Goal: Information Seeking & Learning: Check status

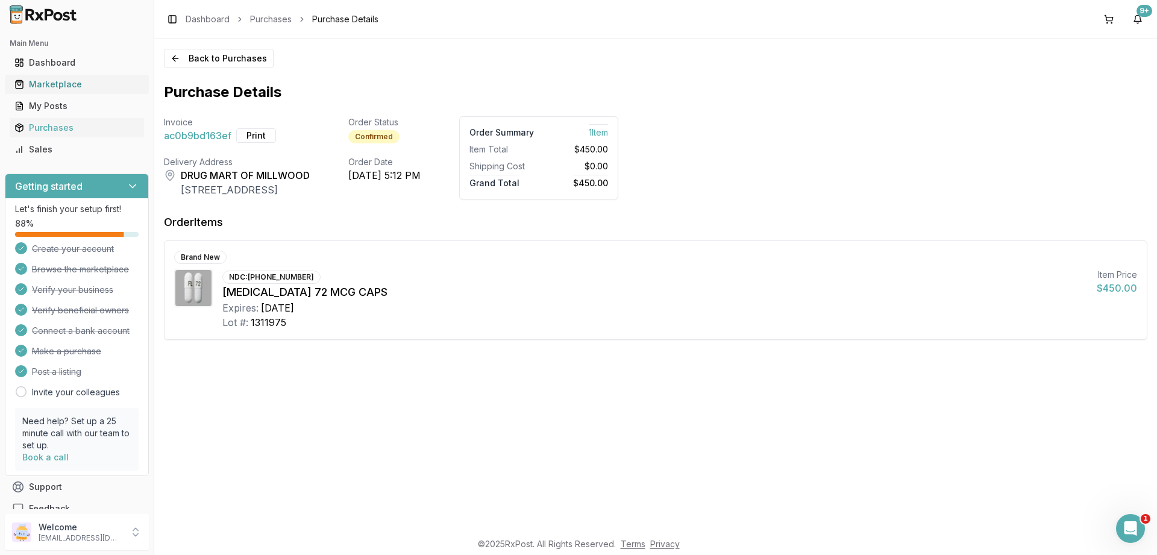
click at [57, 84] on div "Marketplace" at bounding box center [76, 84] width 125 height 12
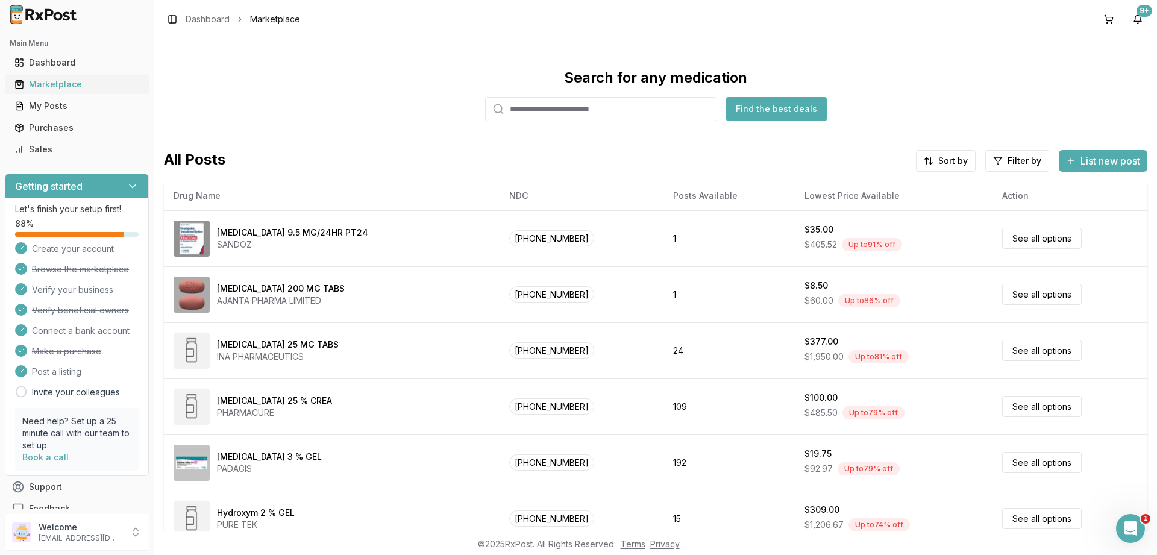
click at [61, 87] on div "Marketplace" at bounding box center [76, 84] width 125 height 12
click at [565, 111] on input "search" at bounding box center [600, 109] width 231 height 24
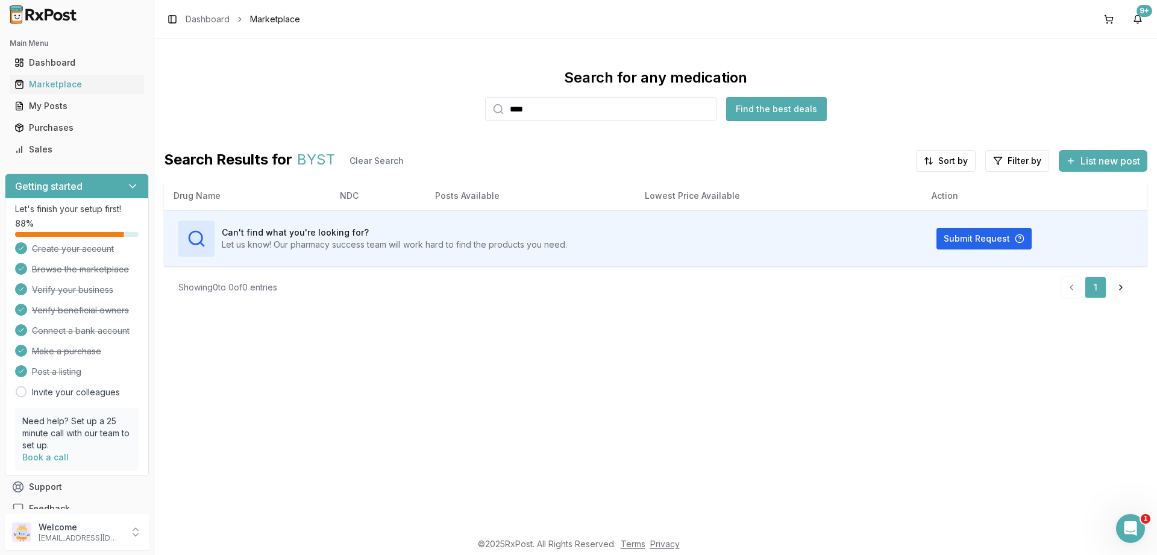
type input "****"
click at [756, 113] on button "Find the best deals" at bounding box center [776, 109] width 101 height 24
click at [61, 121] on link "Purchases" at bounding box center [77, 128] width 134 height 22
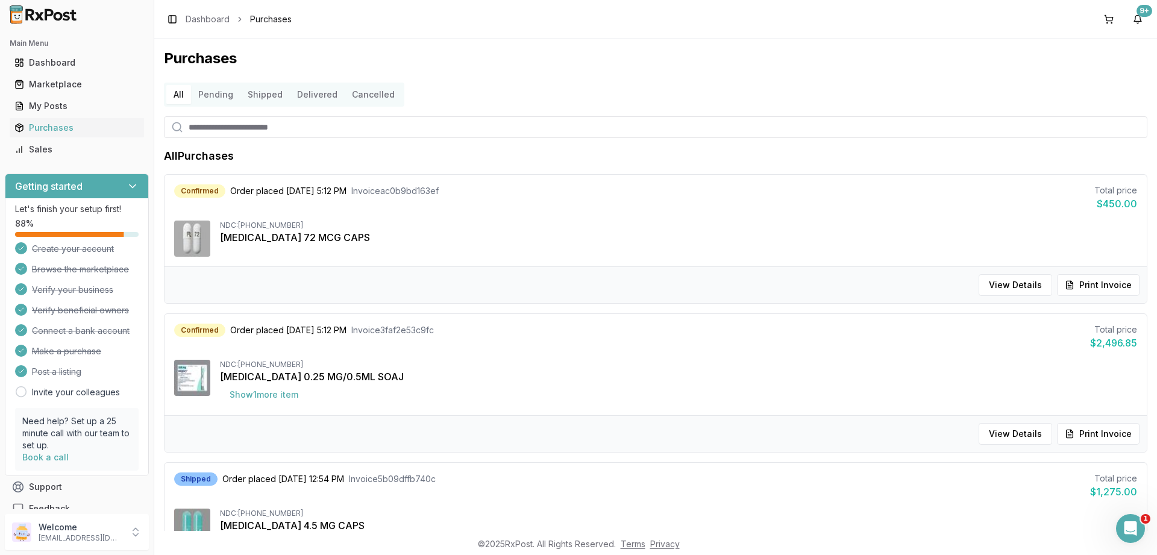
click at [280, 125] on input "search" at bounding box center [656, 127] width 984 height 22
type input "****"
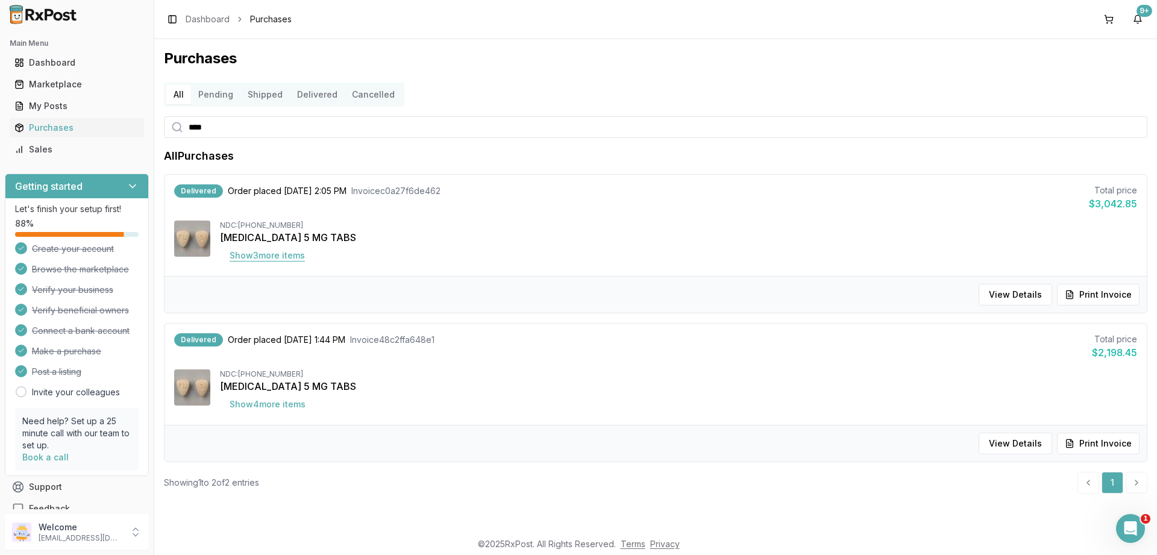
click at [270, 259] on button "Show 3 more item s" at bounding box center [267, 256] width 95 height 22
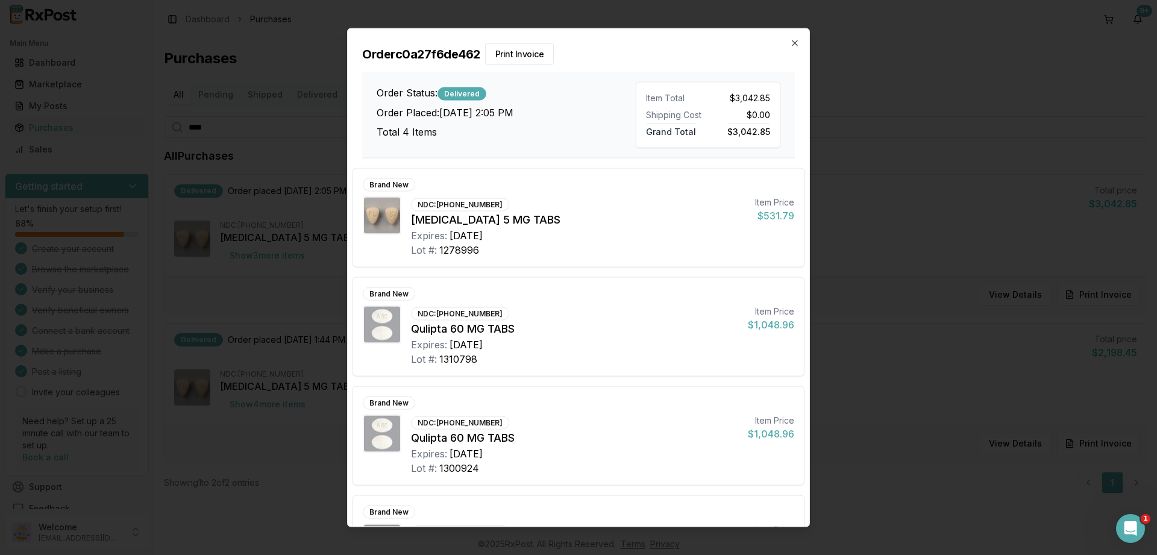
scroll to position [76, 0]
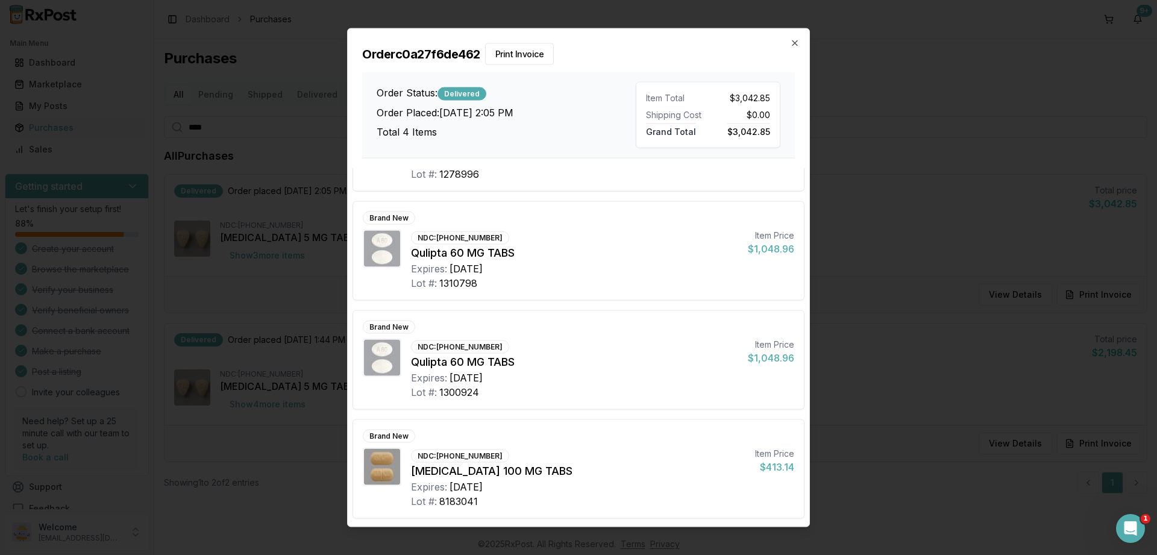
click at [789, 45] on h2 "Order c0a27f6de462 Print Invoice" at bounding box center [578, 54] width 433 height 22
click at [795, 44] on icon "button" at bounding box center [795, 43] width 10 height 10
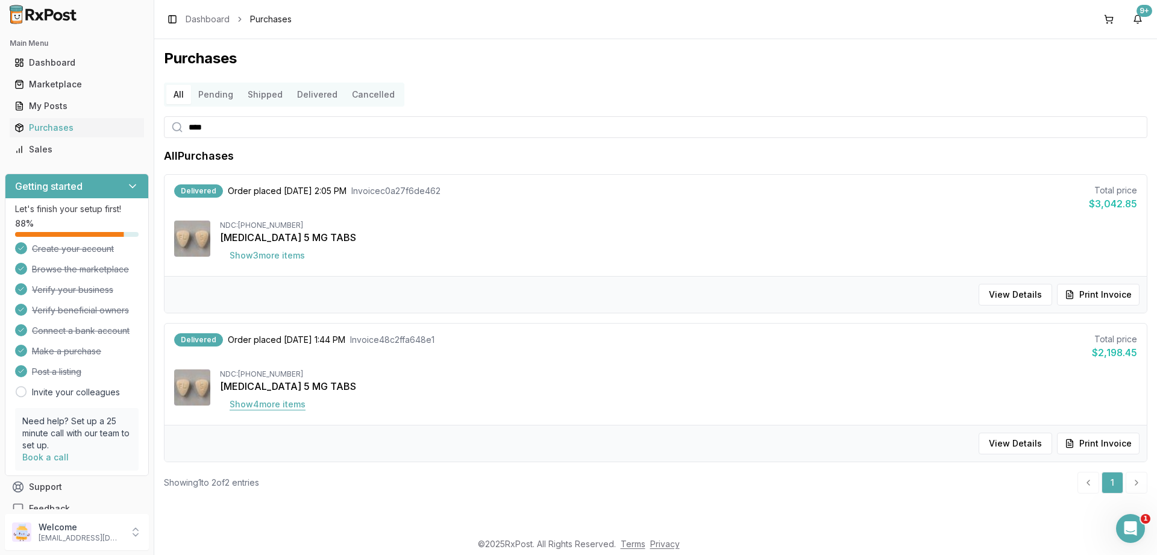
click at [248, 402] on button "Show 4 more item s" at bounding box center [267, 405] width 95 height 22
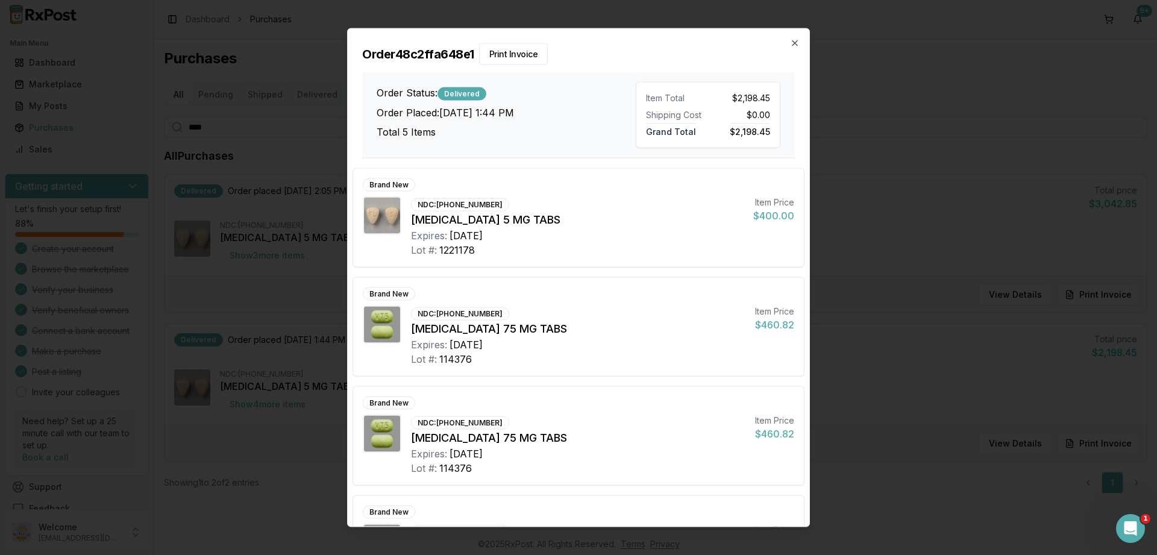
scroll to position [185, 0]
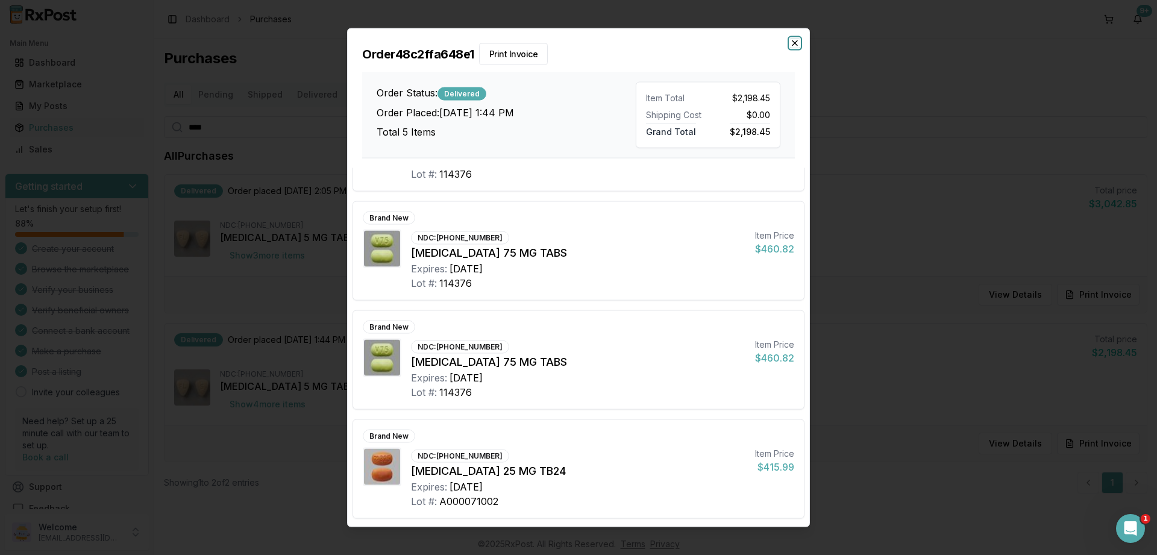
click at [794, 41] on icon "button" at bounding box center [795, 43] width 10 height 10
